Goal: Complete application form

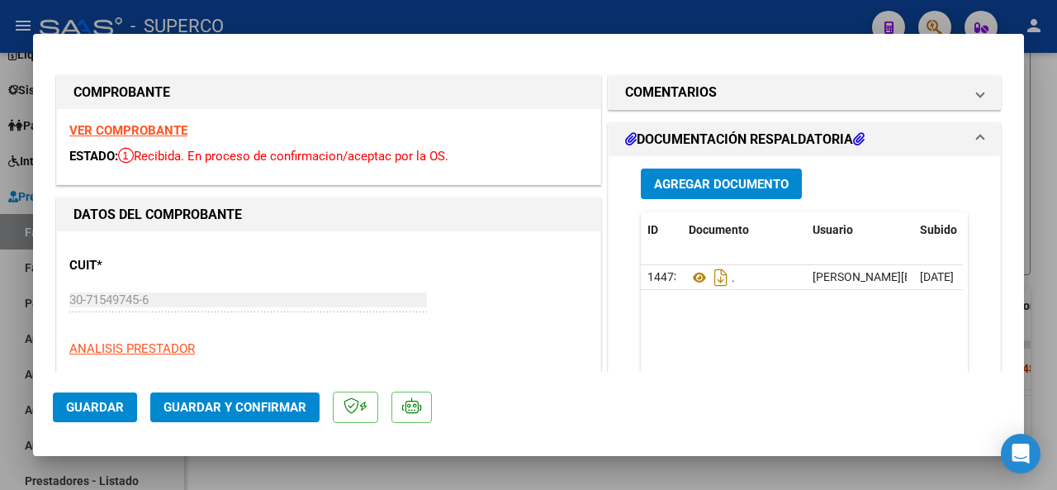
click at [581, 24] on div at bounding box center [528, 245] width 1057 height 490
type input "$ 0,00"
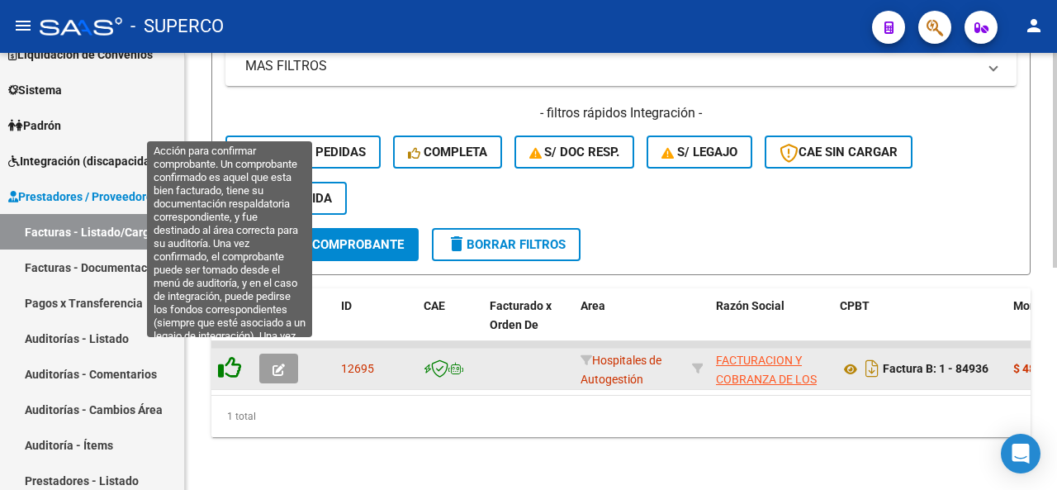
click at [221, 356] on icon at bounding box center [229, 367] width 23 height 23
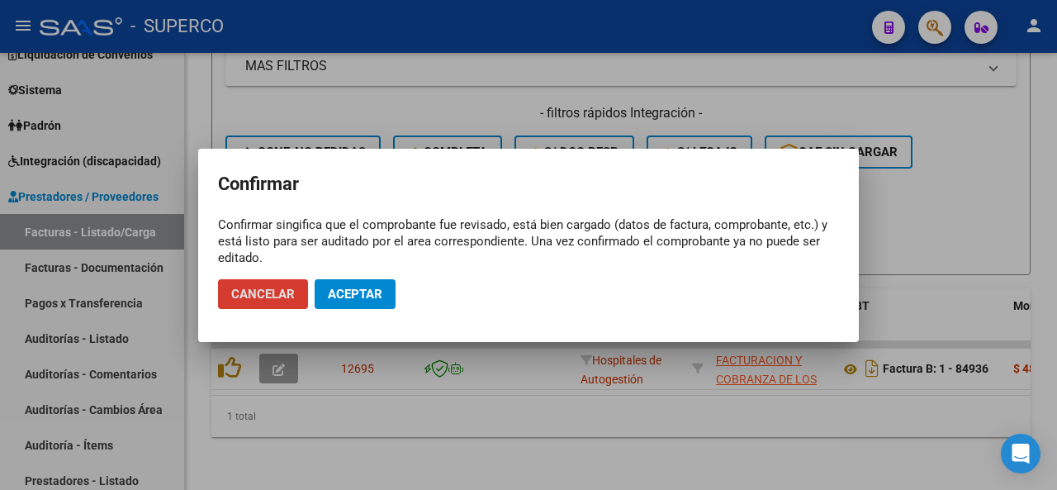
click at [352, 288] on span "Aceptar" at bounding box center [355, 293] width 54 height 15
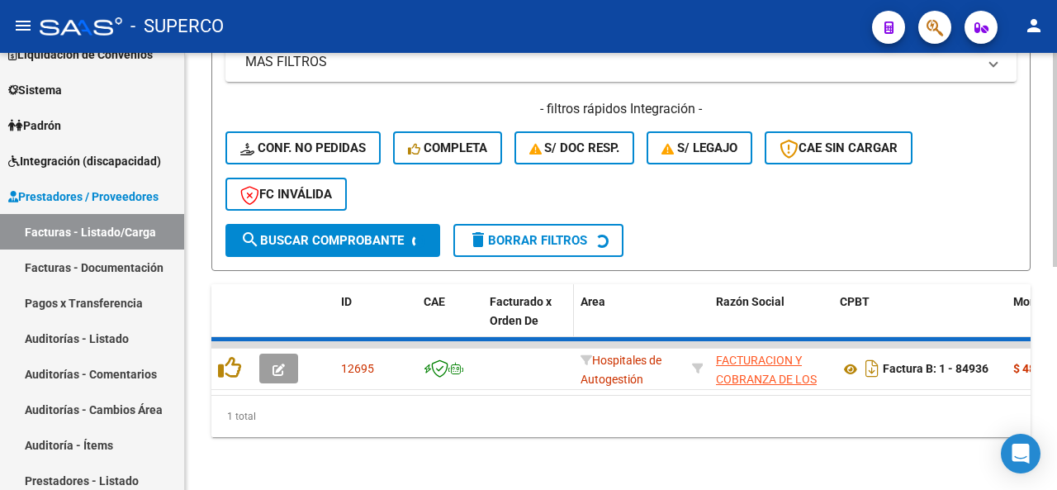
scroll to position [425, 0]
